Goal: Use online tool/utility: Utilize a website feature to perform a specific function

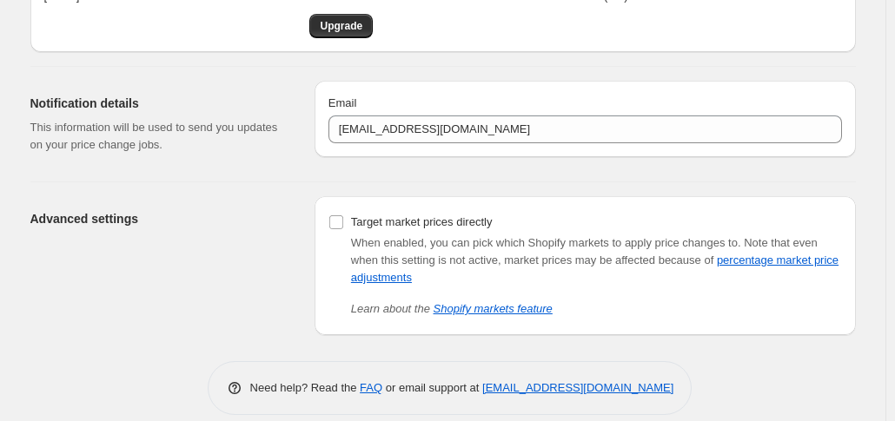
scroll to position [128, 0]
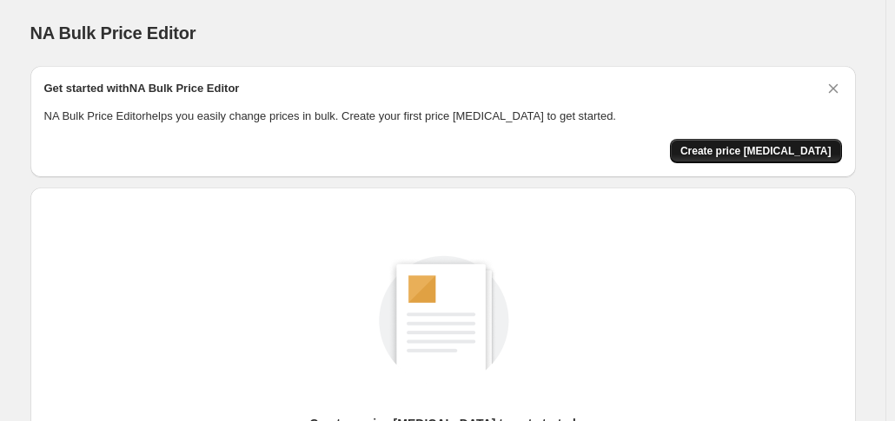
click at [739, 154] on span "Create price change job" at bounding box center [755, 151] width 151 height 14
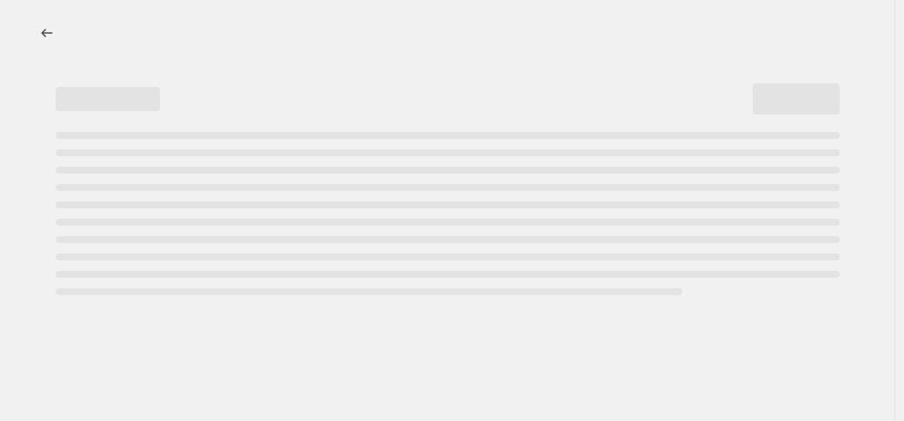
select select "percentage"
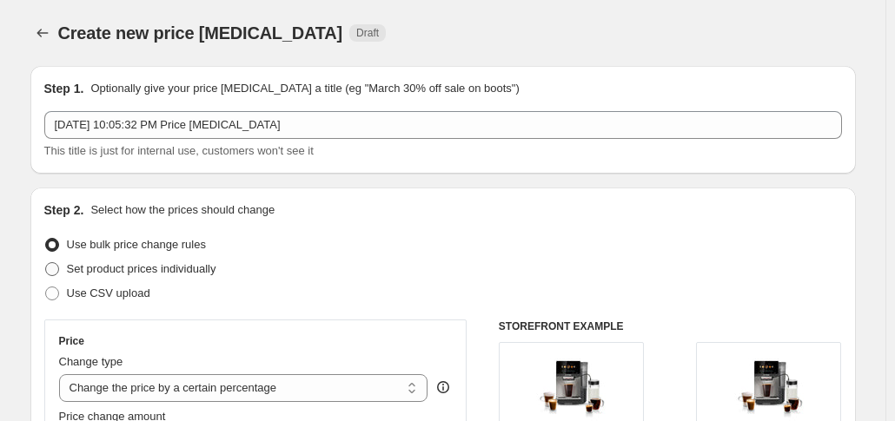
click at [203, 269] on span "Set product prices individually" at bounding box center [141, 268] width 149 height 13
click at [46, 263] on input "Set product prices individually" at bounding box center [45, 262] width 1 height 1
radio input "true"
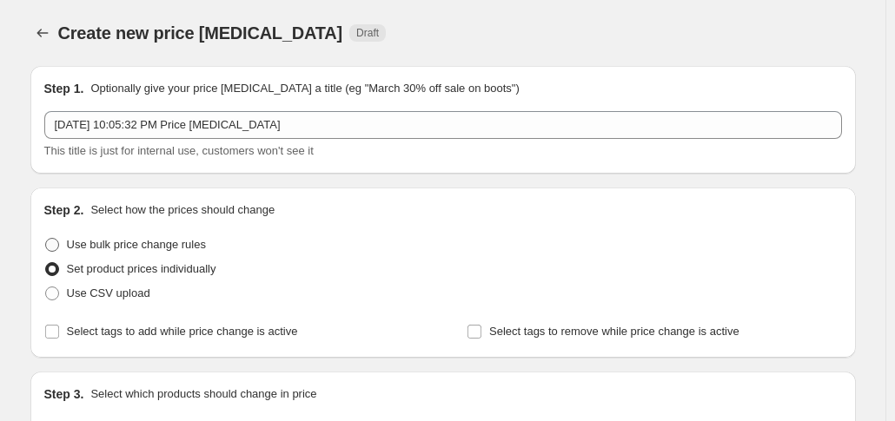
click at [108, 253] on label "Use bulk price change rules" at bounding box center [125, 245] width 162 height 24
click at [46, 239] on input "Use bulk price change rules" at bounding box center [45, 238] width 1 height 1
radio input "true"
select select "percentage"
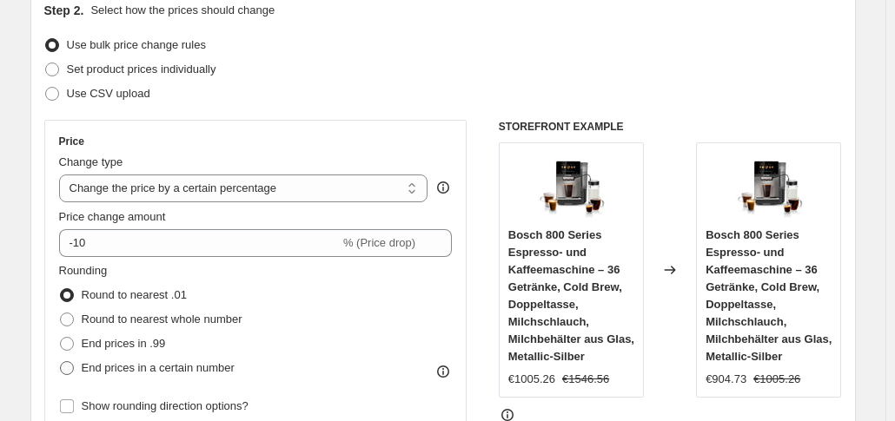
scroll to position [289, 0]
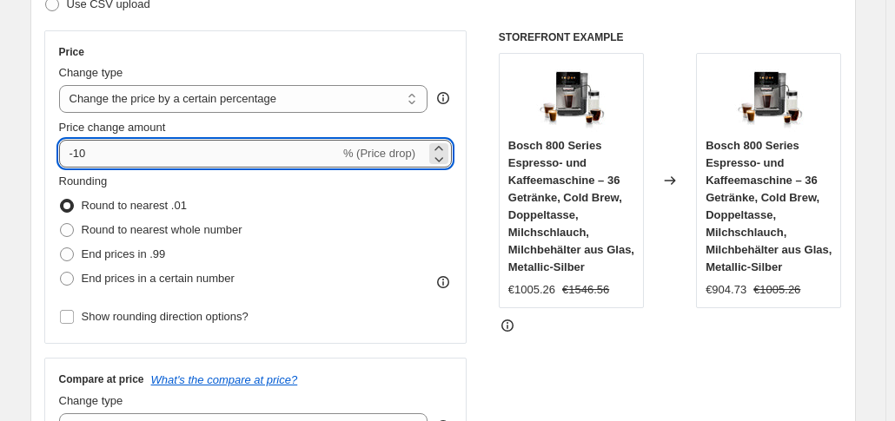
click at [196, 150] on input "-10" at bounding box center [199, 154] width 281 height 28
type input "-1"
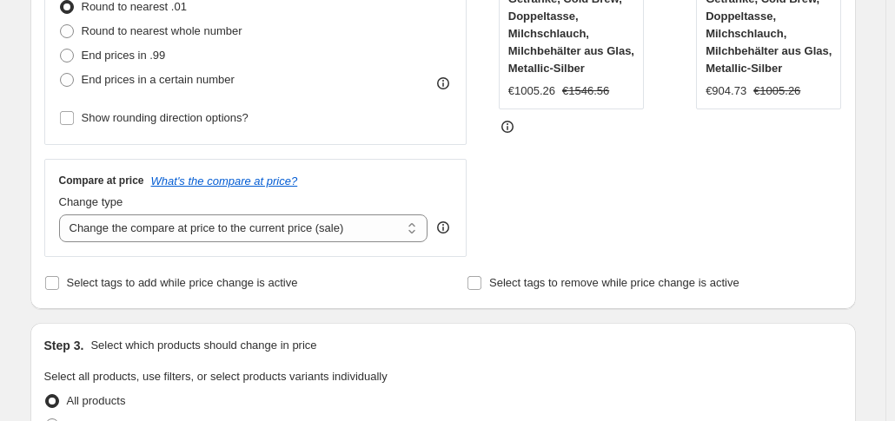
scroll to position [579, 0]
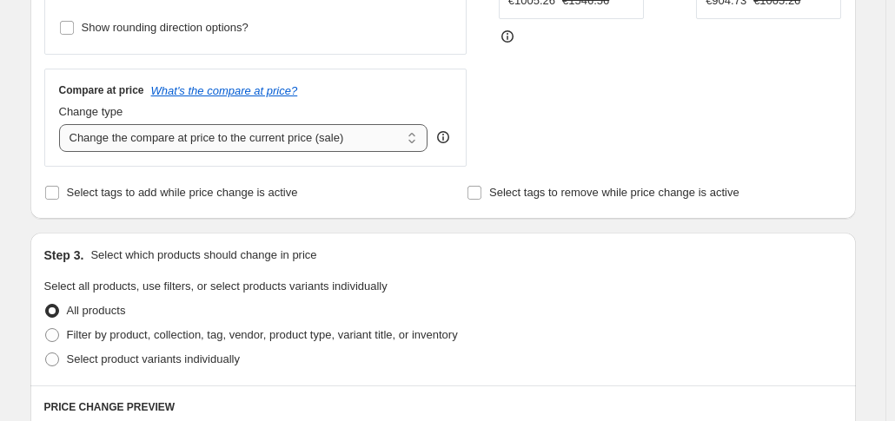
type input "-35"
click at [351, 140] on select "Change the compare at price to the current price (sale) Change the compare at p…" at bounding box center [243, 138] width 369 height 28
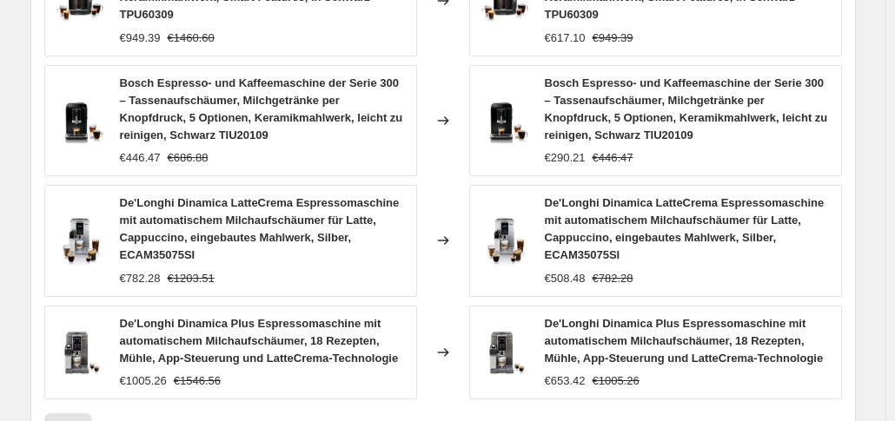
scroll to position [1478, 0]
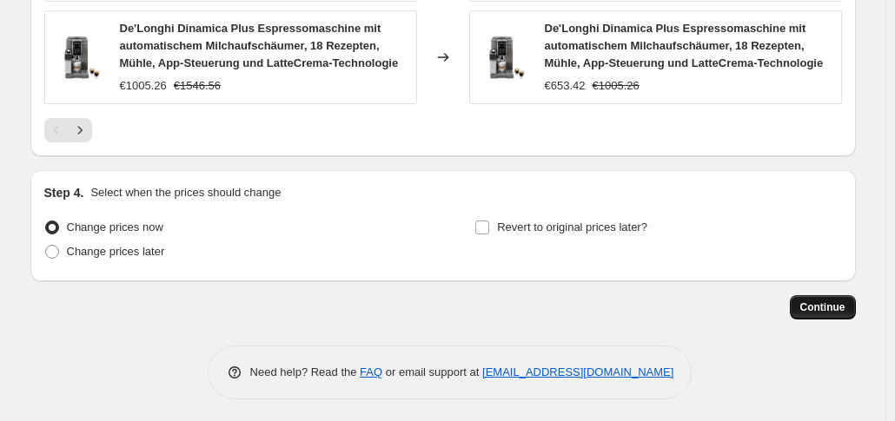
click at [822, 301] on span "Continue" at bounding box center [822, 308] width 45 height 14
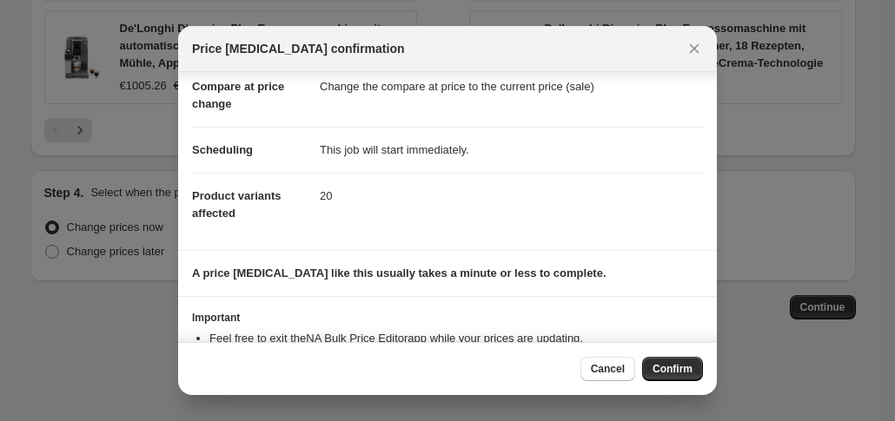
scroll to position [148, 0]
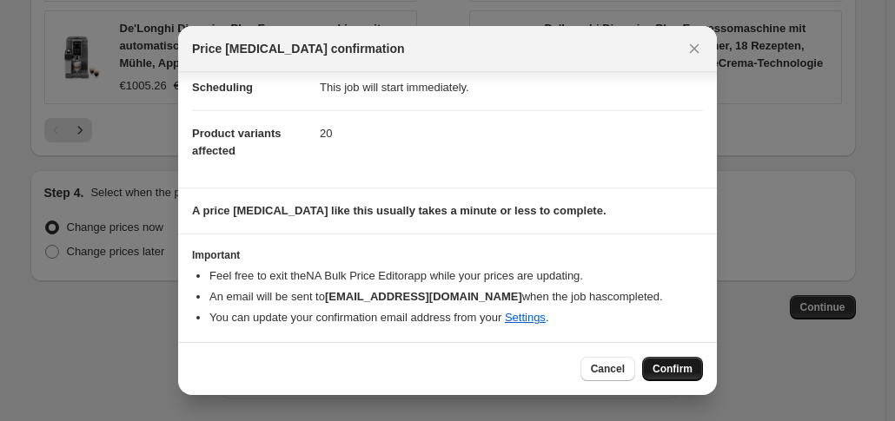
click at [660, 366] on span "Confirm" at bounding box center [672, 369] width 40 height 14
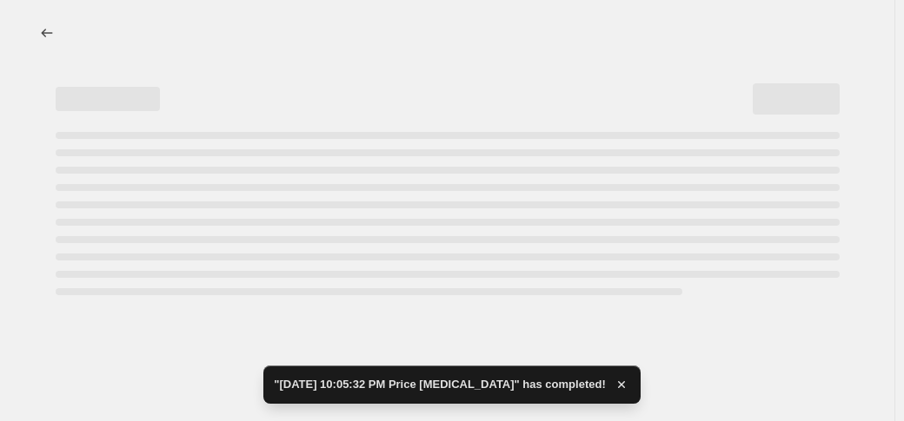
select select "percentage"
